Goal: Navigation & Orientation: Find specific page/section

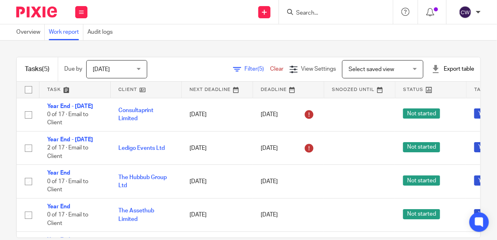
click at [25, 10] on img at bounding box center [36, 12] width 41 height 11
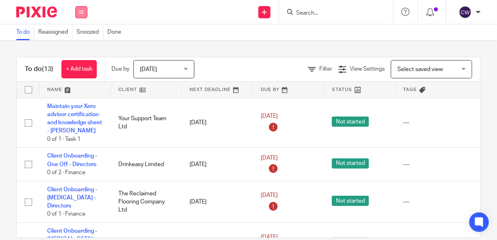
click at [86, 12] on button at bounding box center [81, 12] width 12 height 12
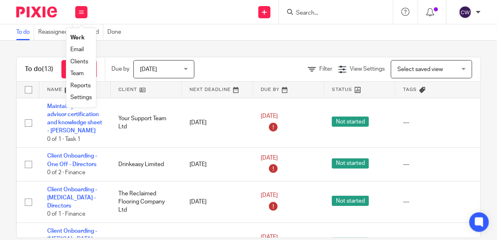
click at [85, 62] on link "Clients" at bounding box center [79, 62] width 18 height 6
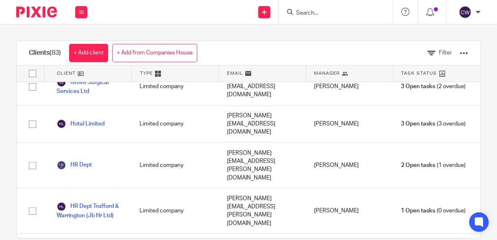
scroll to position [1079, 0]
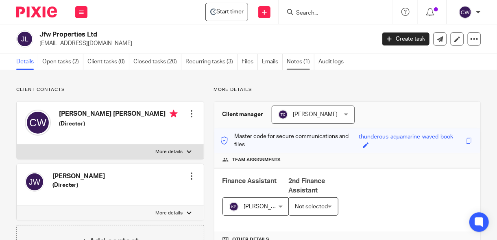
click at [296, 63] on link "Notes (1)" at bounding box center [301, 62] width 28 height 16
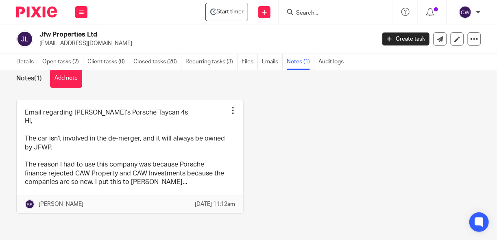
scroll to position [15, 0]
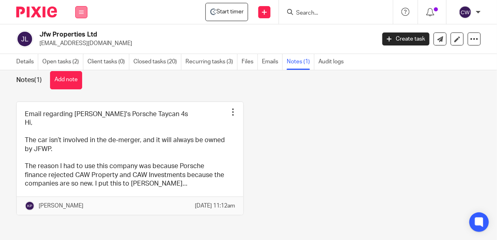
click at [81, 15] on button at bounding box center [81, 12] width 12 height 12
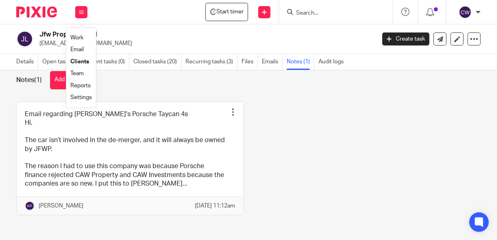
click at [85, 62] on link "Clients" at bounding box center [79, 62] width 19 height 6
